Goal: Information Seeking & Learning: Learn about a topic

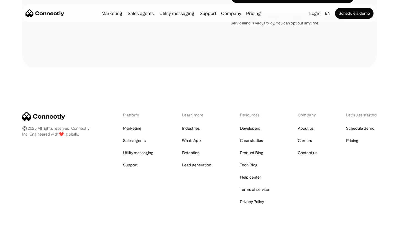
scroll to position [1801, 0]
